Goal: Task Accomplishment & Management: Manage account settings

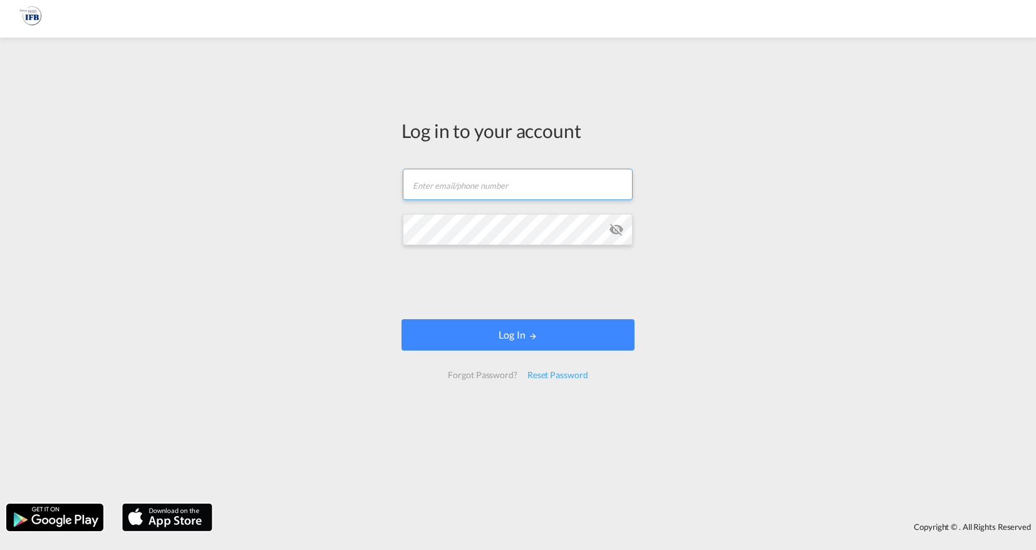
click at [455, 189] on input "text" at bounding box center [518, 184] width 230 height 31
type input "[EMAIL_ADDRESS][DOMAIN_NAME]"
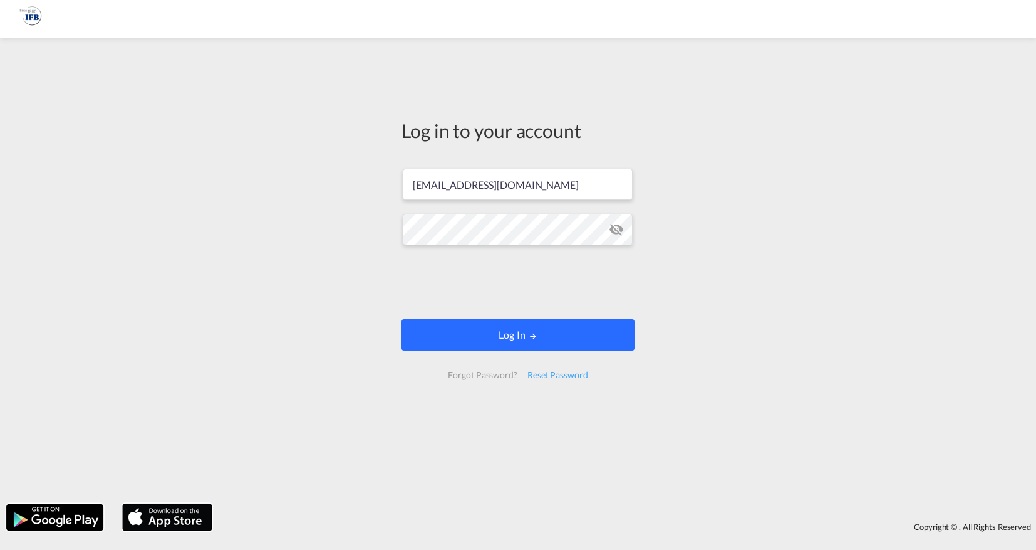
click at [534, 337] on md-icon "LOGIN" at bounding box center [533, 335] width 9 height 9
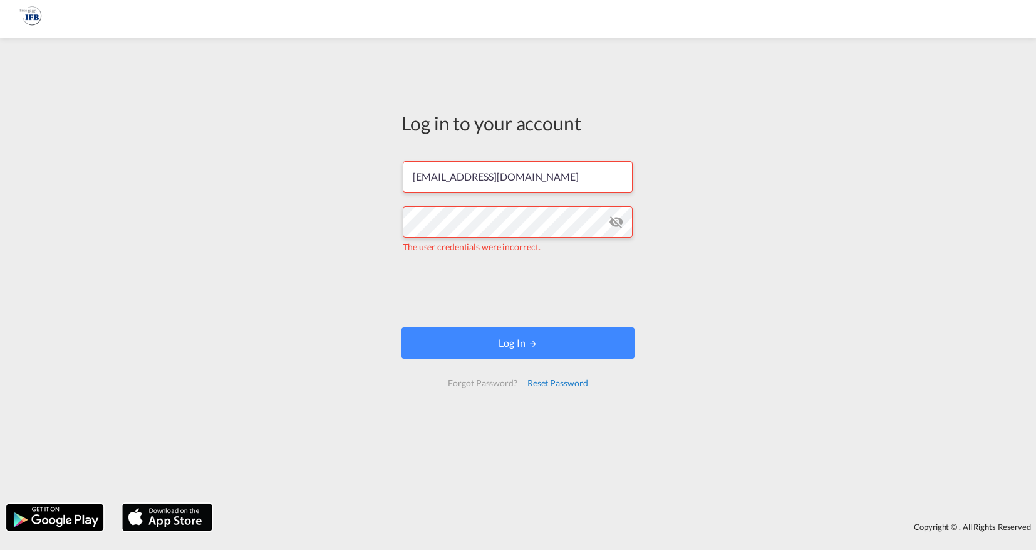
click at [562, 383] on div "Reset Password" at bounding box center [558, 383] width 71 height 23
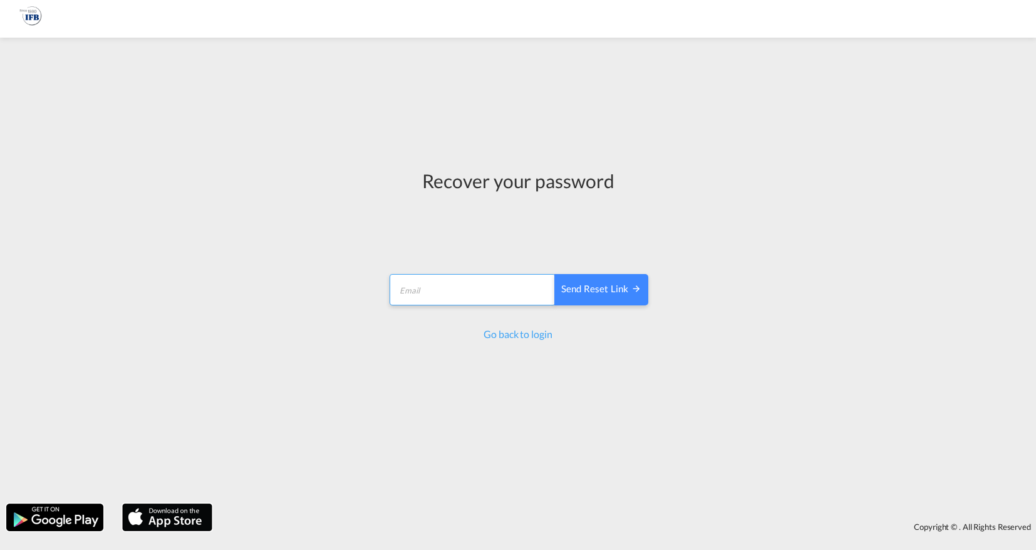
click at [449, 293] on input "email" at bounding box center [473, 289] width 166 height 31
type input "[EMAIL_ADDRESS][DOMAIN_NAME]"
click at [592, 287] on div "Send reset link" at bounding box center [601, 289] width 80 height 14
